Goal: Information Seeking & Learning: Find contact information

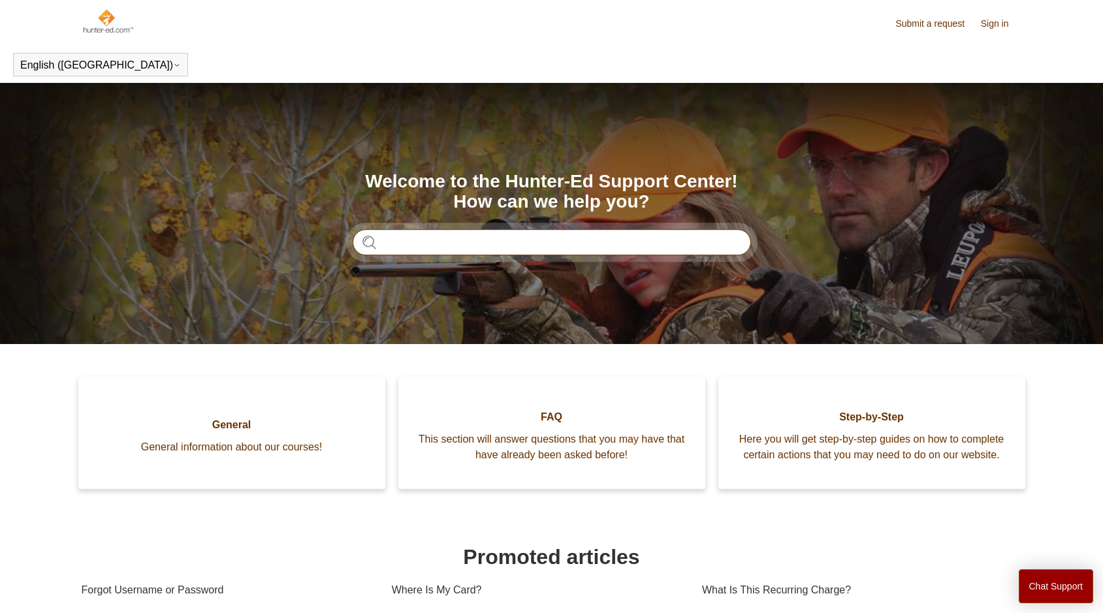
click at [594, 240] on input "Search" at bounding box center [552, 242] width 398 height 26
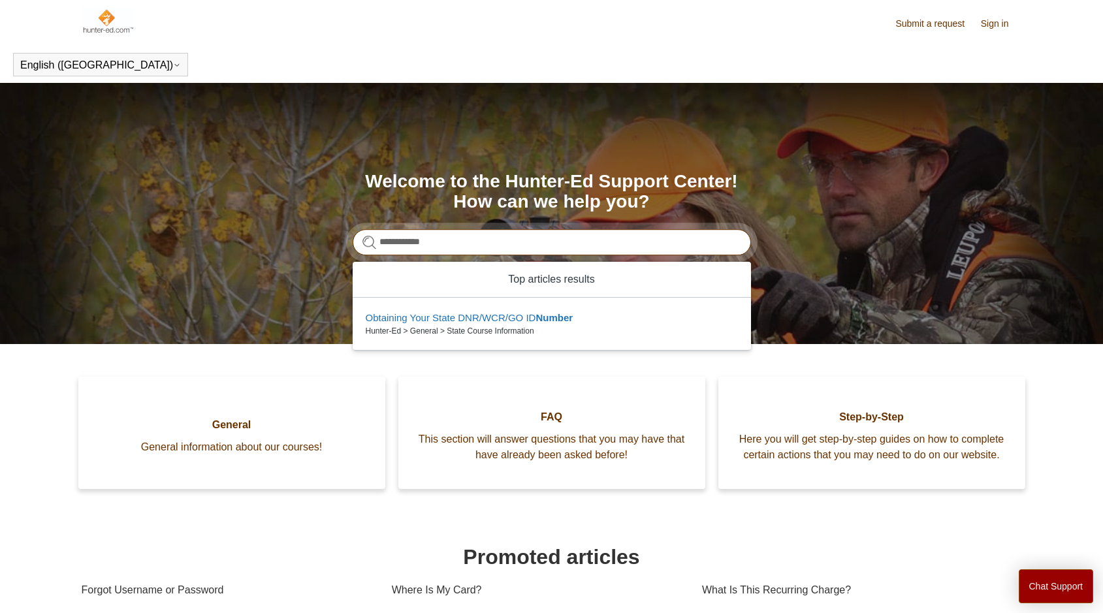
type input "**********"
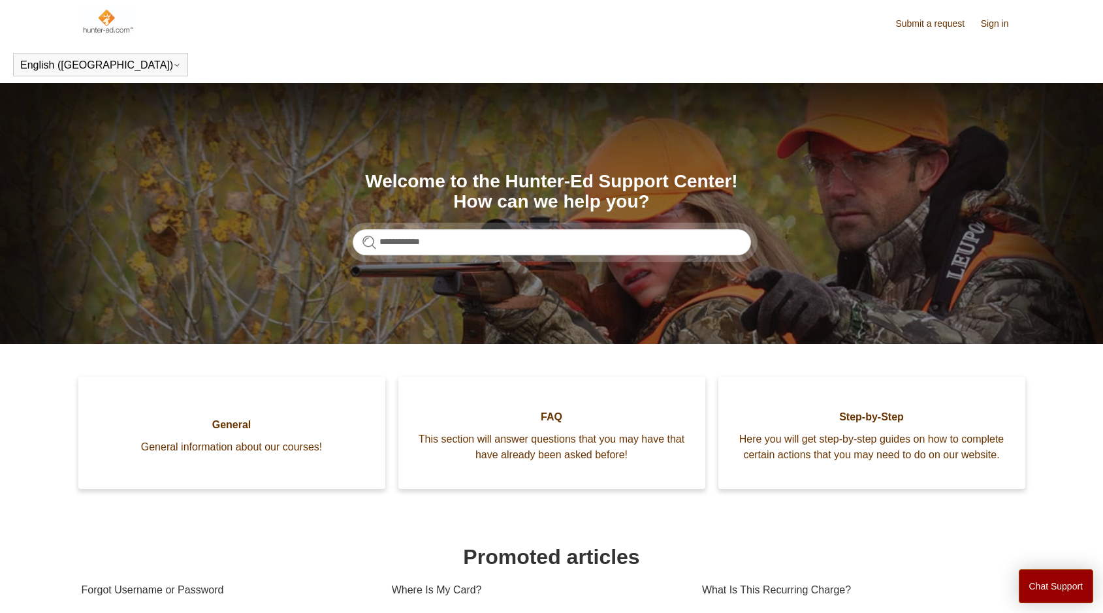
drag, startPoint x: 411, startPoint y: 75, endPoint x: 388, endPoint y: 73, distance: 22.9
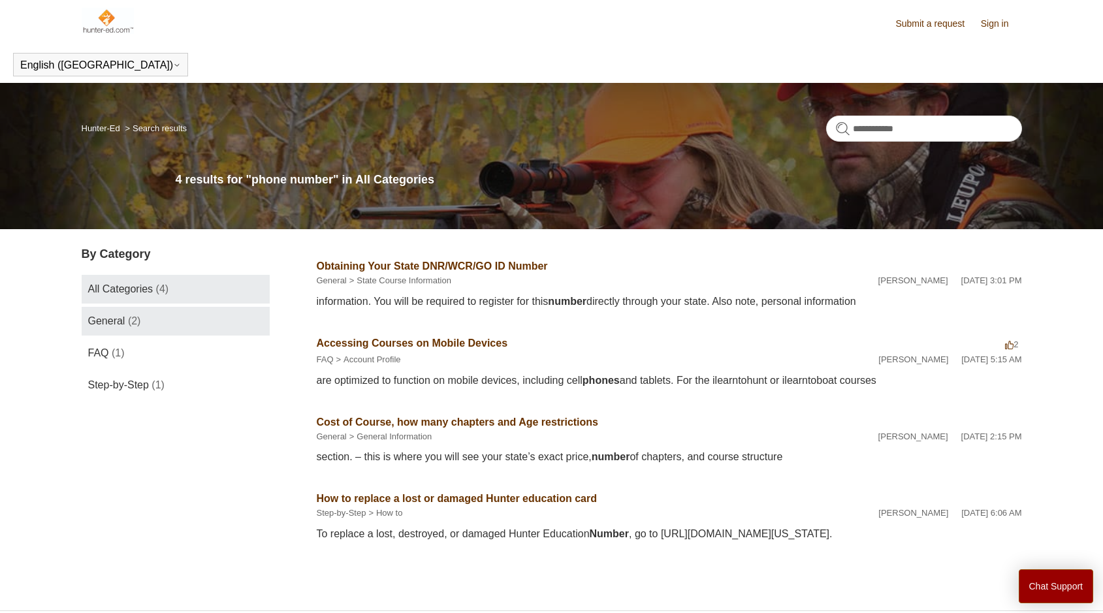
click at [129, 329] on link "General (2)" at bounding box center [176, 321] width 188 height 29
drag, startPoint x: 362, startPoint y: 74, endPoint x: 384, endPoint y: 69, distance: 22.3
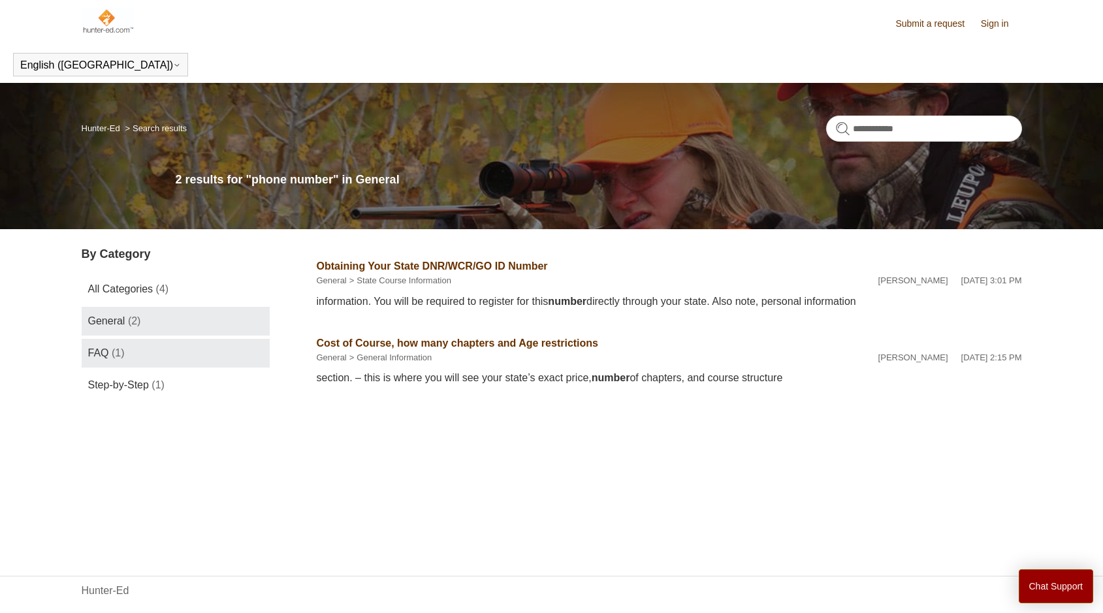
click at [154, 357] on link "FAQ (1)" at bounding box center [176, 353] width 188 height 29
drag, startPoint x: 353, startPoint y: 73, endPoint x: 345, endPoint y: 73, distance: 8.5
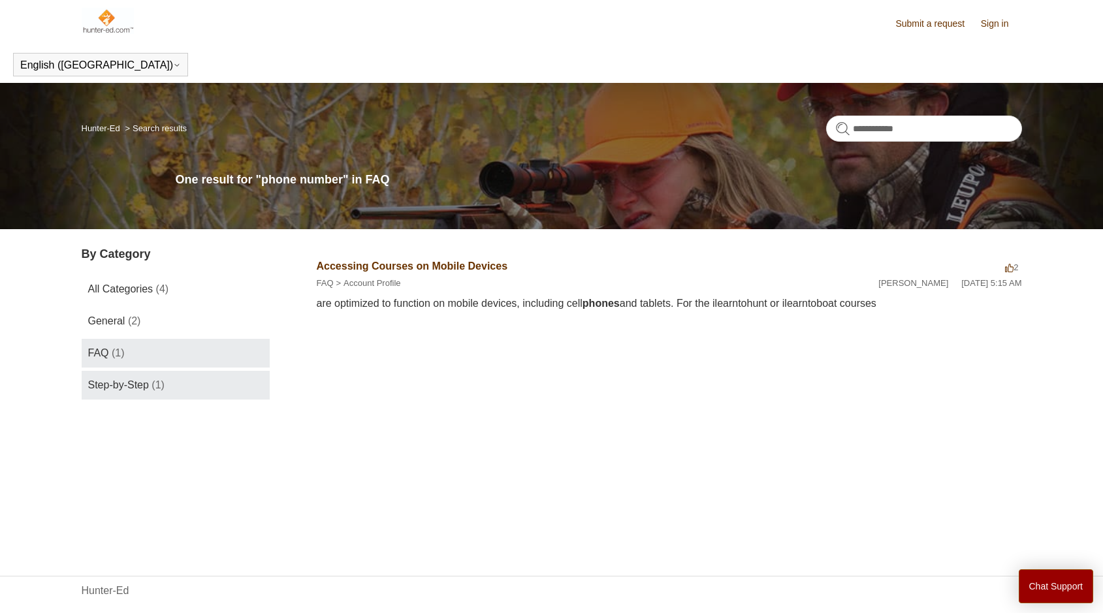
drag, startPoint x: 206, startPoint y: 381, endPoint x: 219, endPoint y: 381, distance: 13.7
click at [208, 382] on link "Step-by-Step (1)" at bounding box center [176, 385] width 188 height 29
drag, startPoint x: 303, startPoint y: 80, endPoint x: 292, endPoint y: 89, distance: 13.9
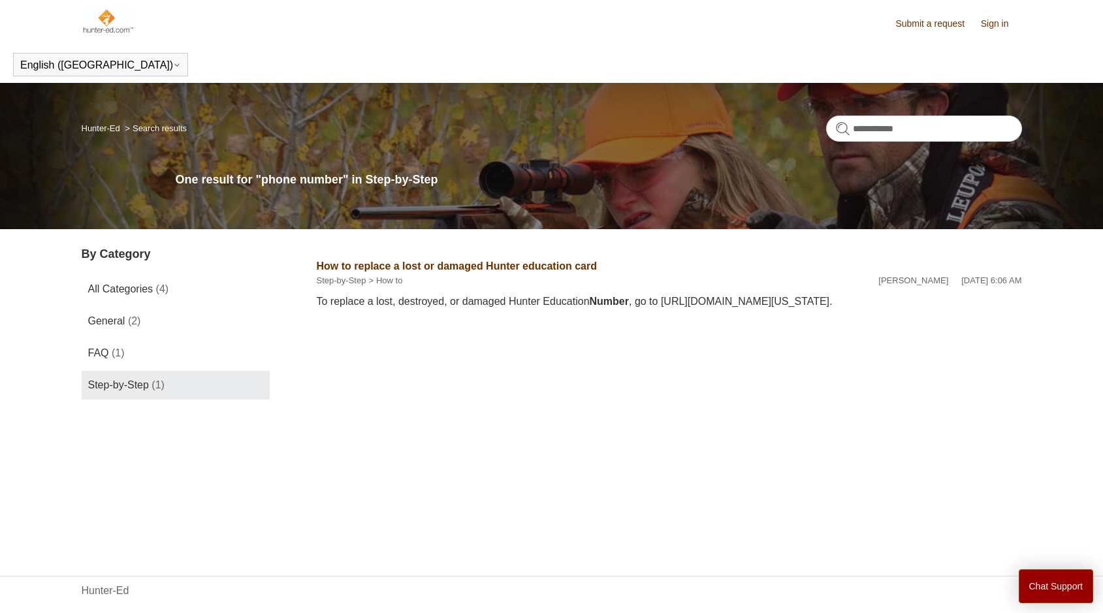
drag, startPoint x: 178, startPoint y: 99, endPoint x: 157, endPoint y: 93, distance: 21.1
